Goal: Task Accomplishment & Management: Manage account settings

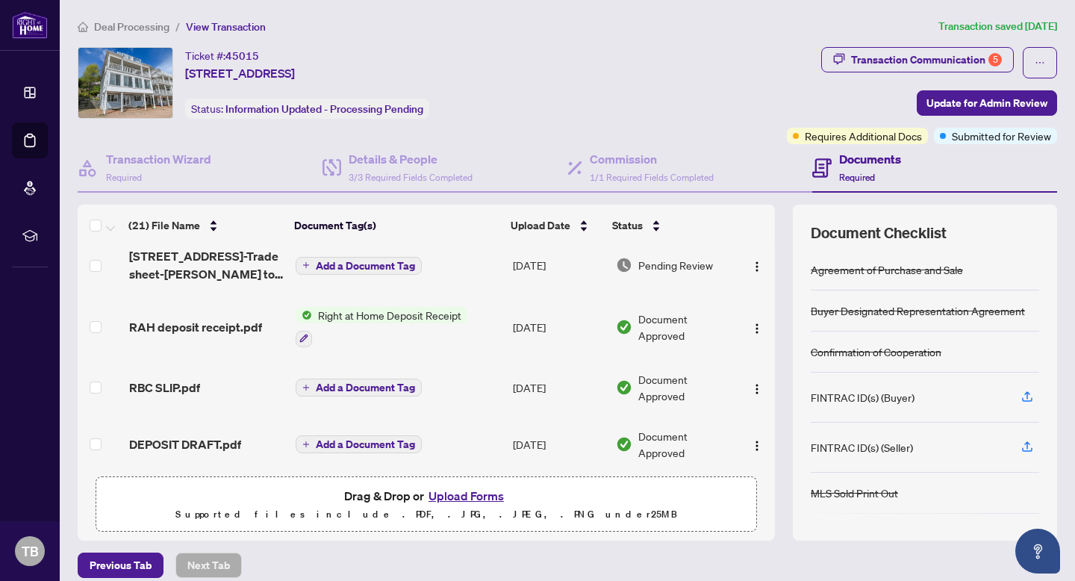
scroll to position [881, 0]
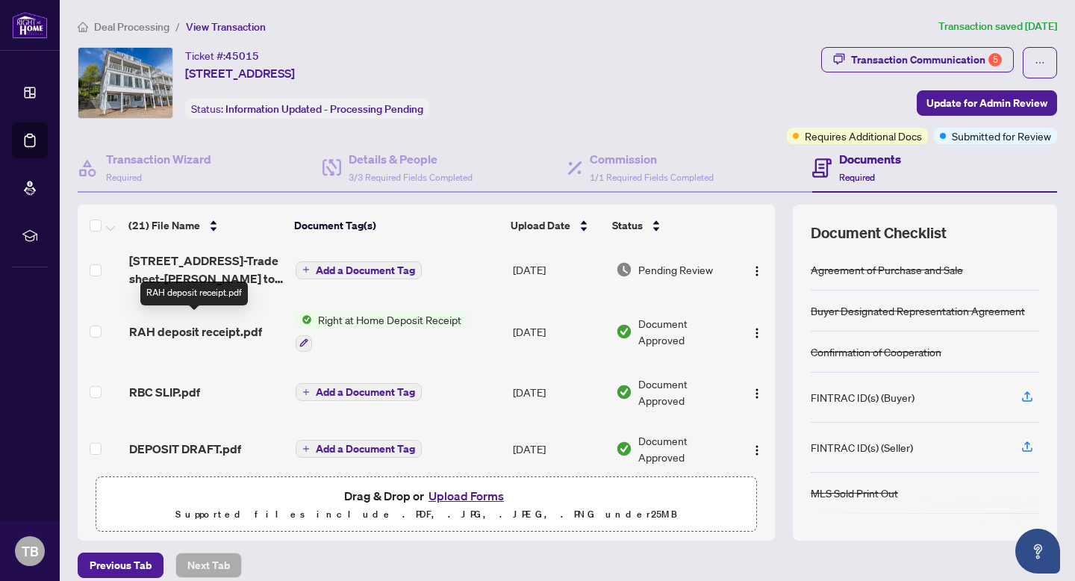
click at [188, 327] on span "RAH deposit receipt.pdf" at bounding box center [195, 331] width 133 height 18
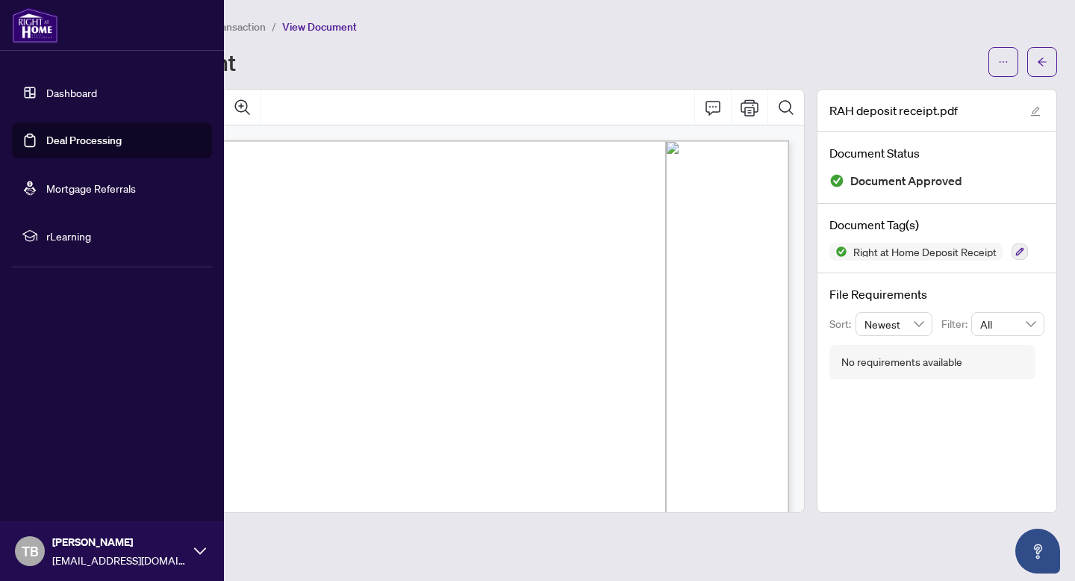
click at [71, 137] on link "Deal Processing" at bounding box center [83, 140] width 75 height 13
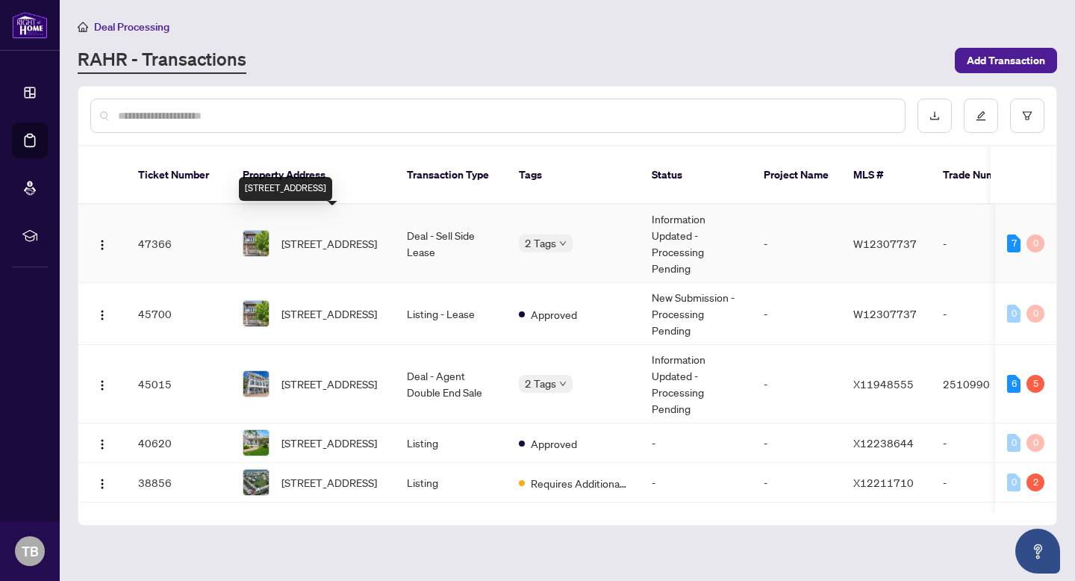
click at [315, 235] on span "[STREET_ADDRESS]" at bounding box center [329, 243] width 96 height 16
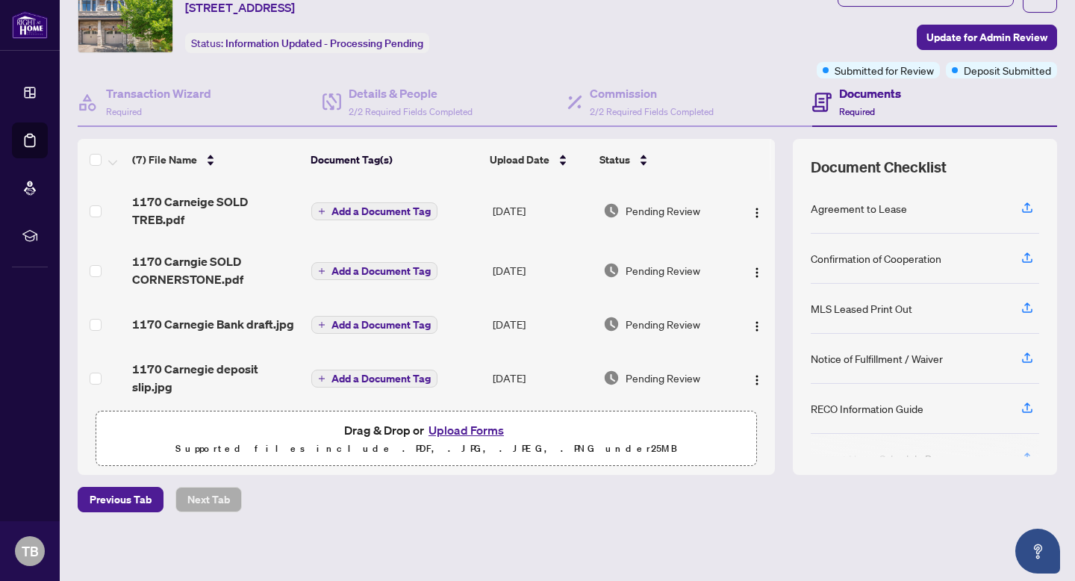
click at [755, 75] on div "Ticket #: 47366 [STREET_ADDRESS] Status: Information Updated - Processing Pendi…" at bounding box center [444, 29] width 739 height 97
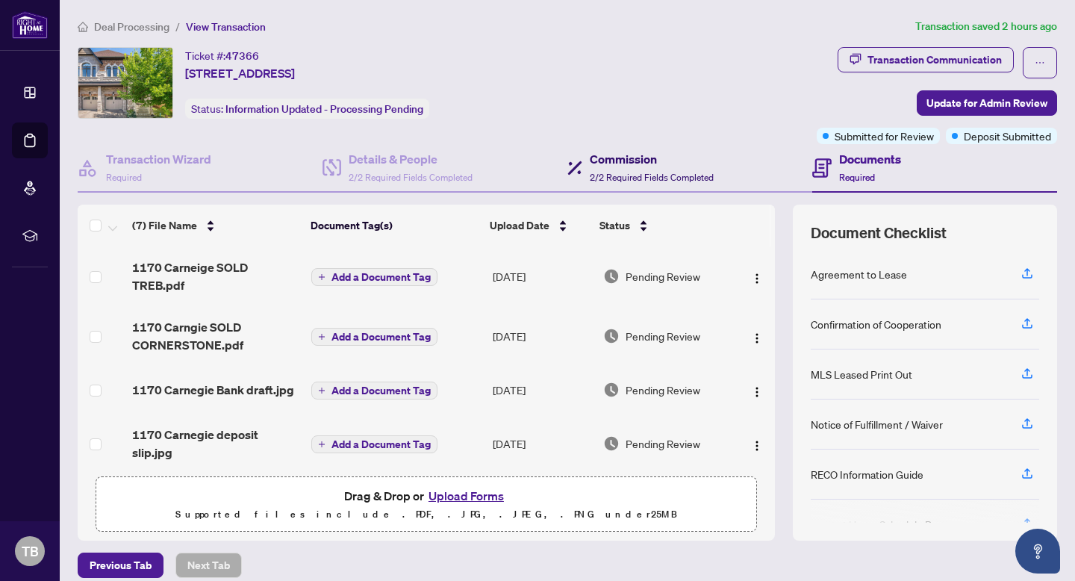
click at [628, 159] on h4 "Commission" at bounding box center [652, 159] width 124 height 18
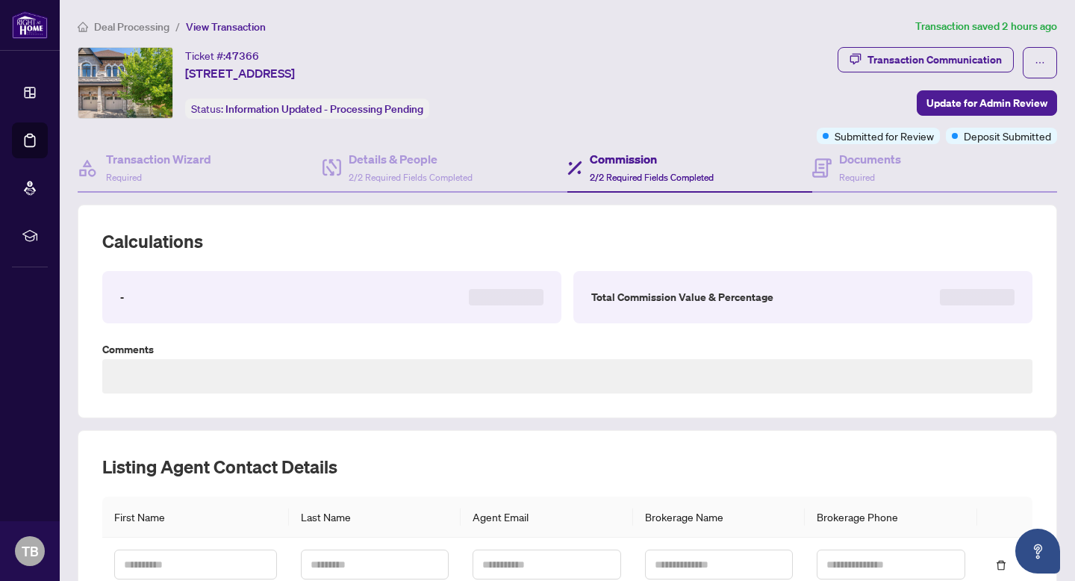
type textarea "**********"
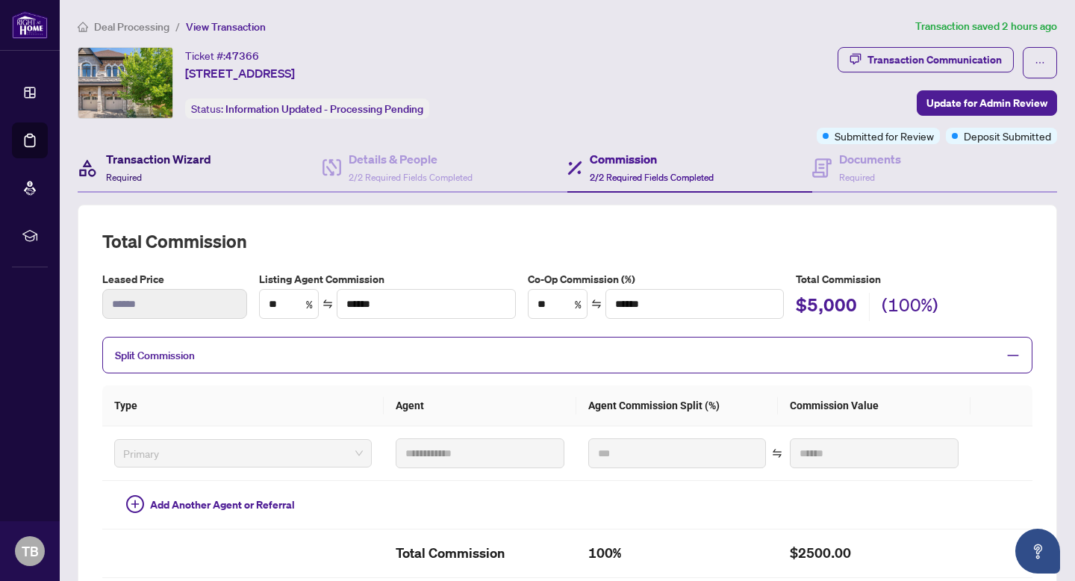
click at [173, 163] on h4 "Transaction Wizard" at bounding box center [158, 159] width 105 height 18
